Goal: Task Accomplishment & Management: Manage account settings

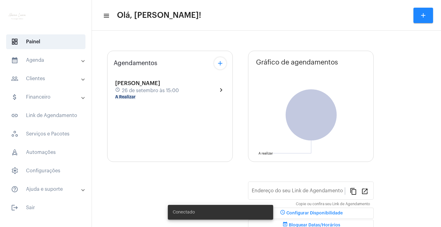
type input "[URL][DOMAIN_NAME]"
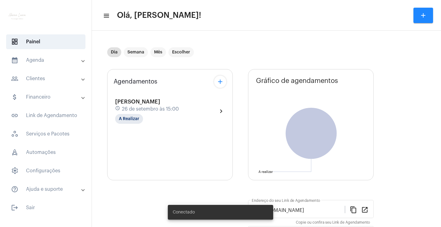
click at [223, 93] on div "[PERSON_NAME] Maranhão schedule [DATE] 15:00 A Realizar chevron_right" at bounding box center [170, 108] width 113 height 34
click at [222, 108] on mat-icon "chevron_right" at bounding box center [221, 110] width 7 height 7
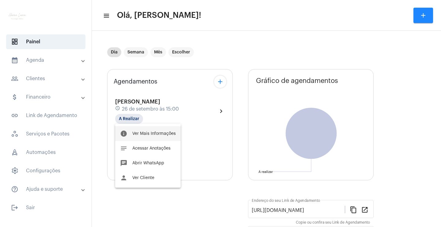
click at [175, 136] on button "info Ver Mais Informações" at bounding box center [148, 133] width 66 height 15
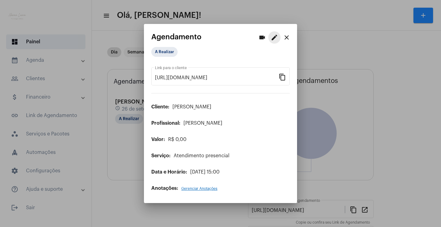
click at [270, 38] on button "edit" at bounding box center [275, 37] width 12 height 12
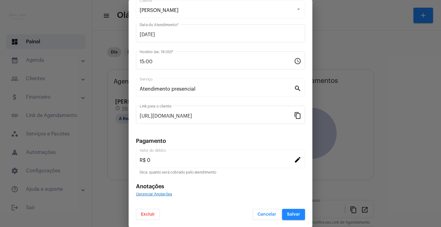
scroll to position [37, 0]
click at [155, 212] on button "Excluir" at bounding box center [148, 213] width 24 height 11
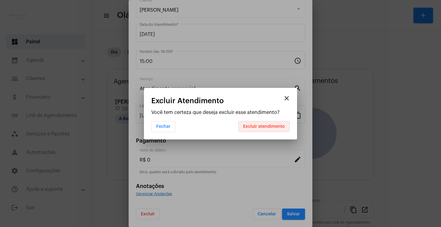
click at [256, 123] on button "Excluir atendimento" at bounding box center [265, 126] width 52 height 11
